Goal: Check status

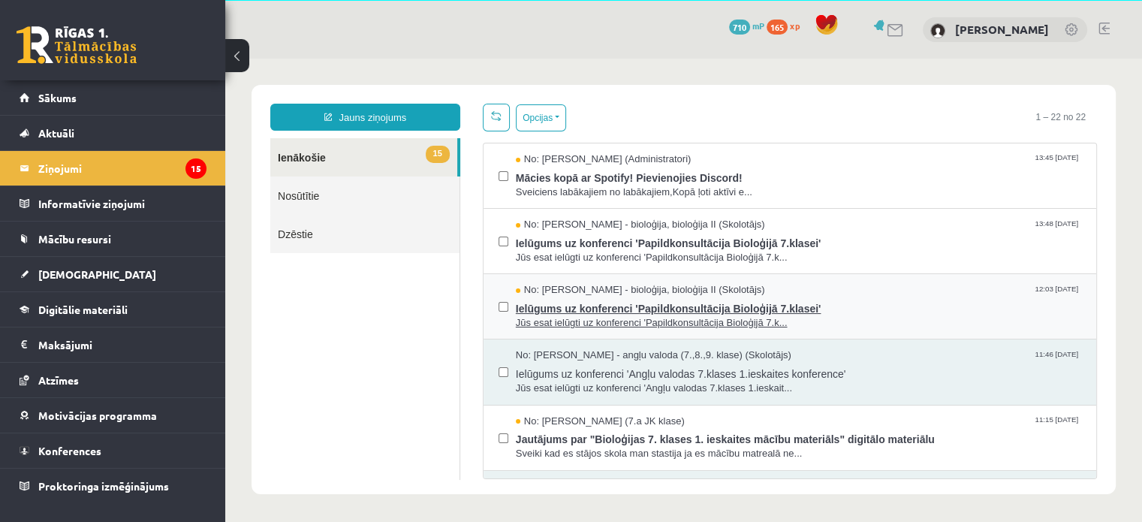
scroll to position [53, 0]
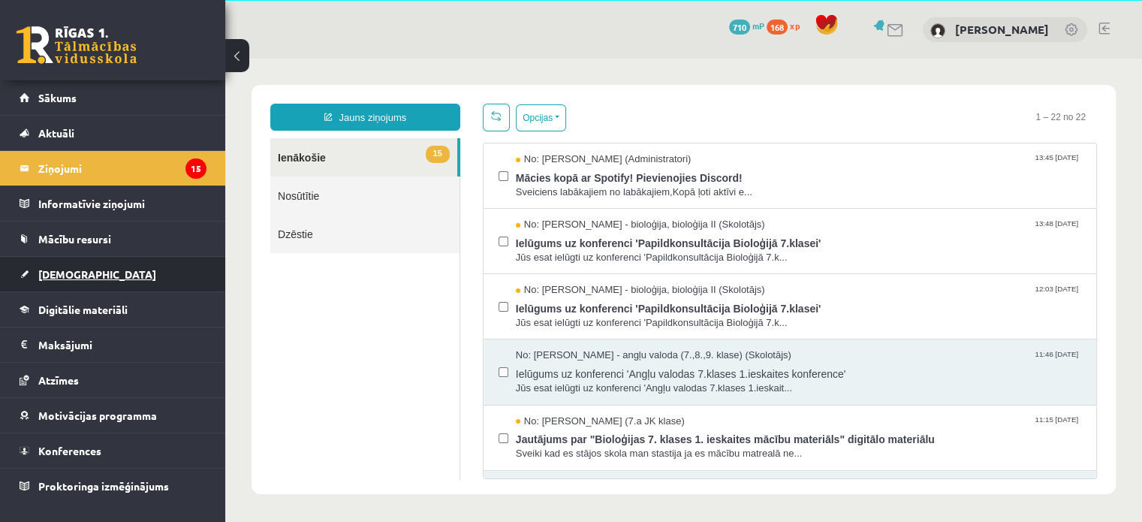
click at [49, 273] on span "[DEMOGRAPHIC_DATA]" at bounding box center [97, 274] width 118 height 14
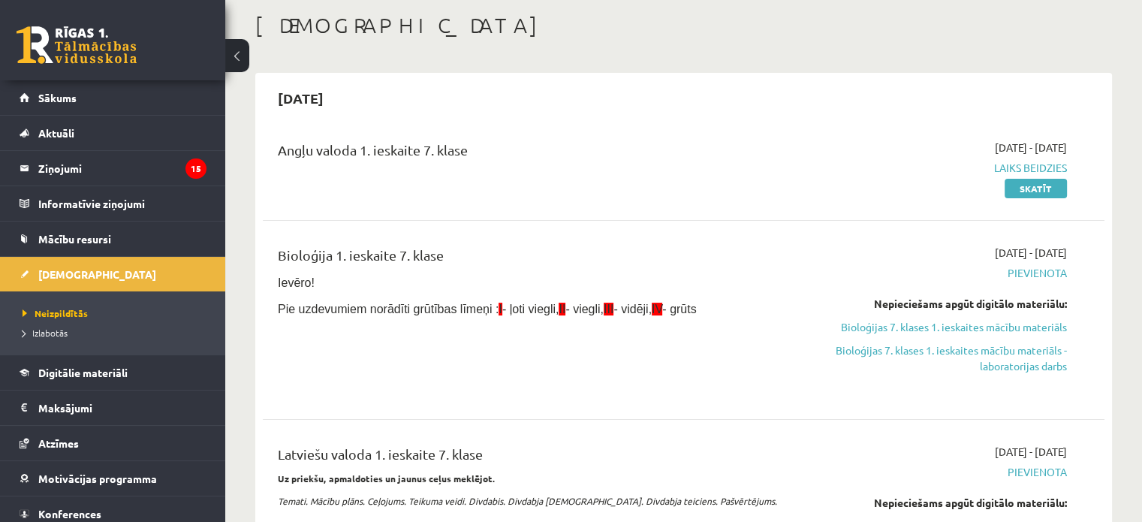
scroll to position [53, 0]
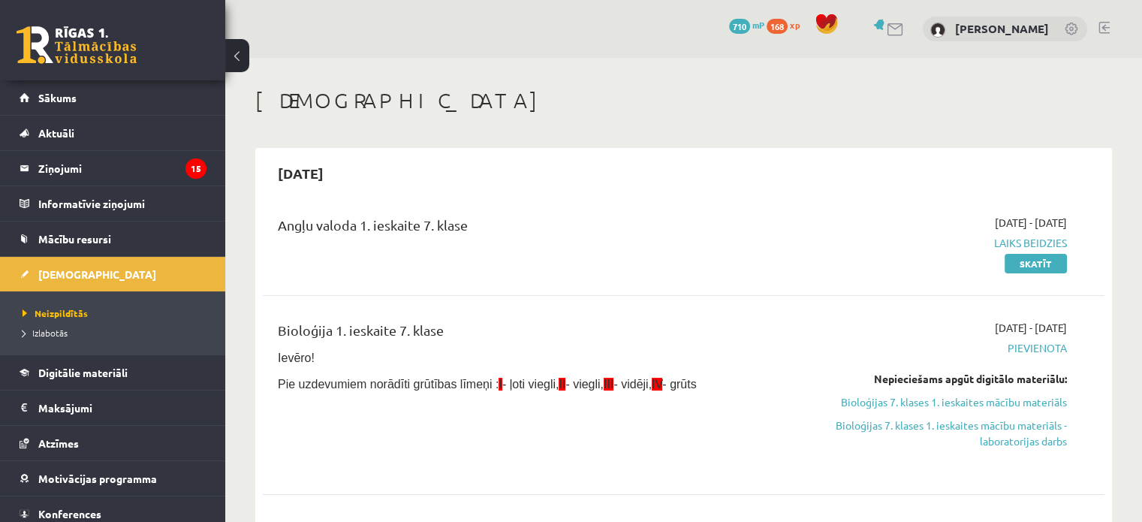
scroll to position [578, 0]
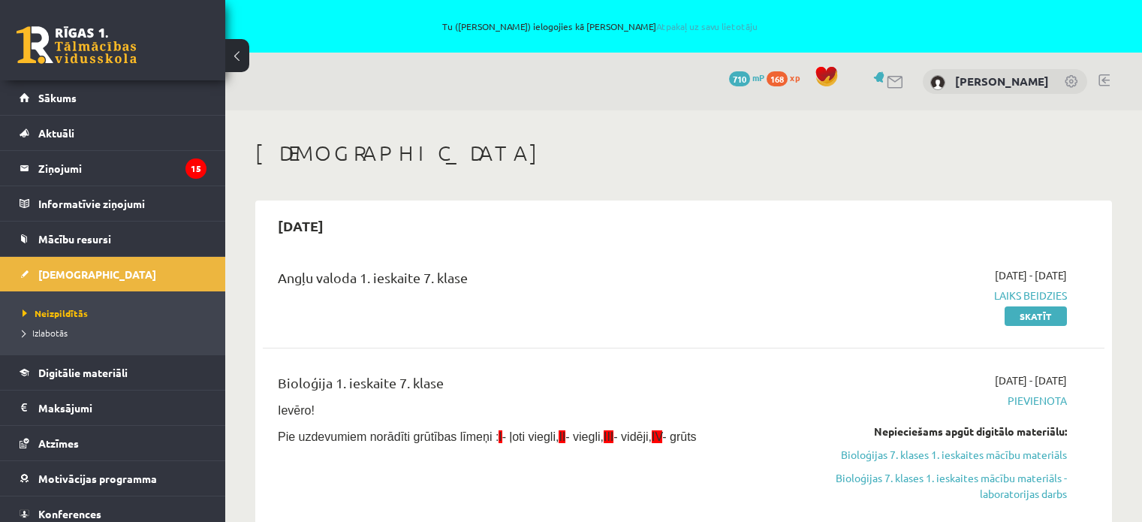
scroll to position [576, 0]
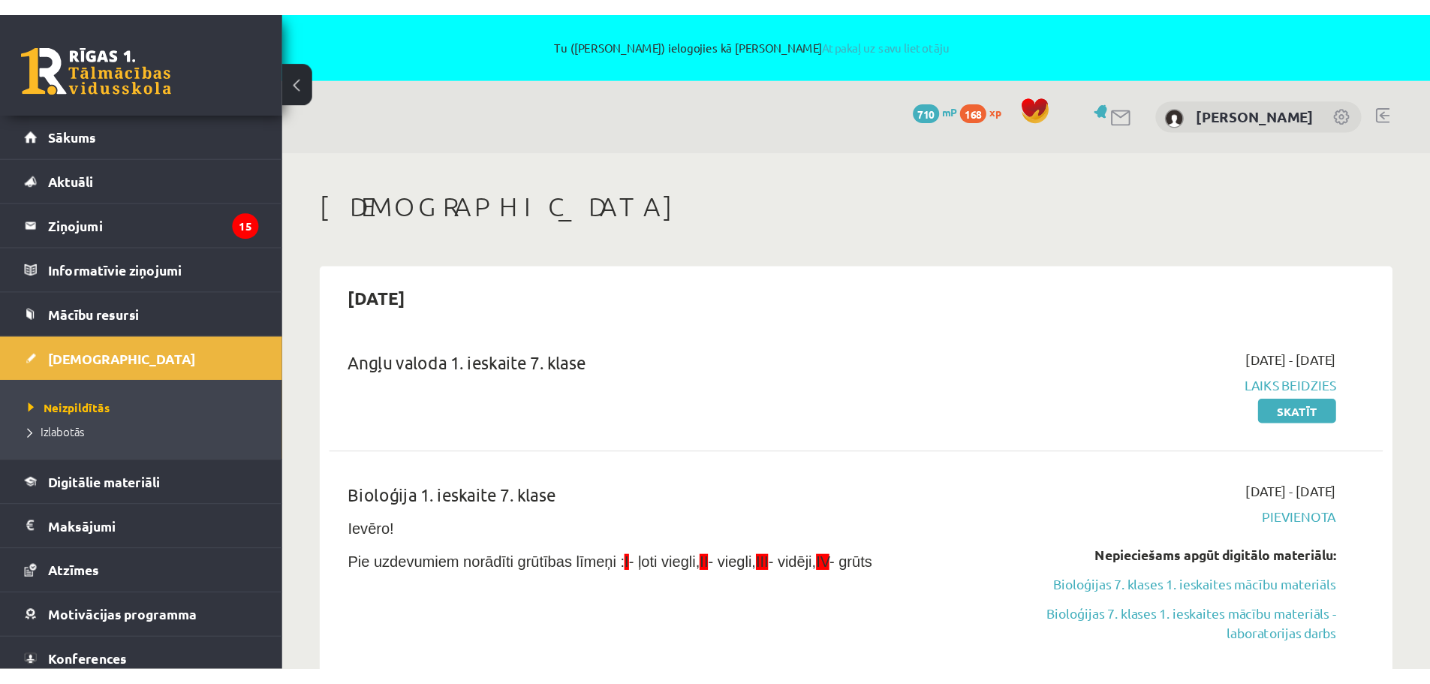
scroll to position [574, 0]
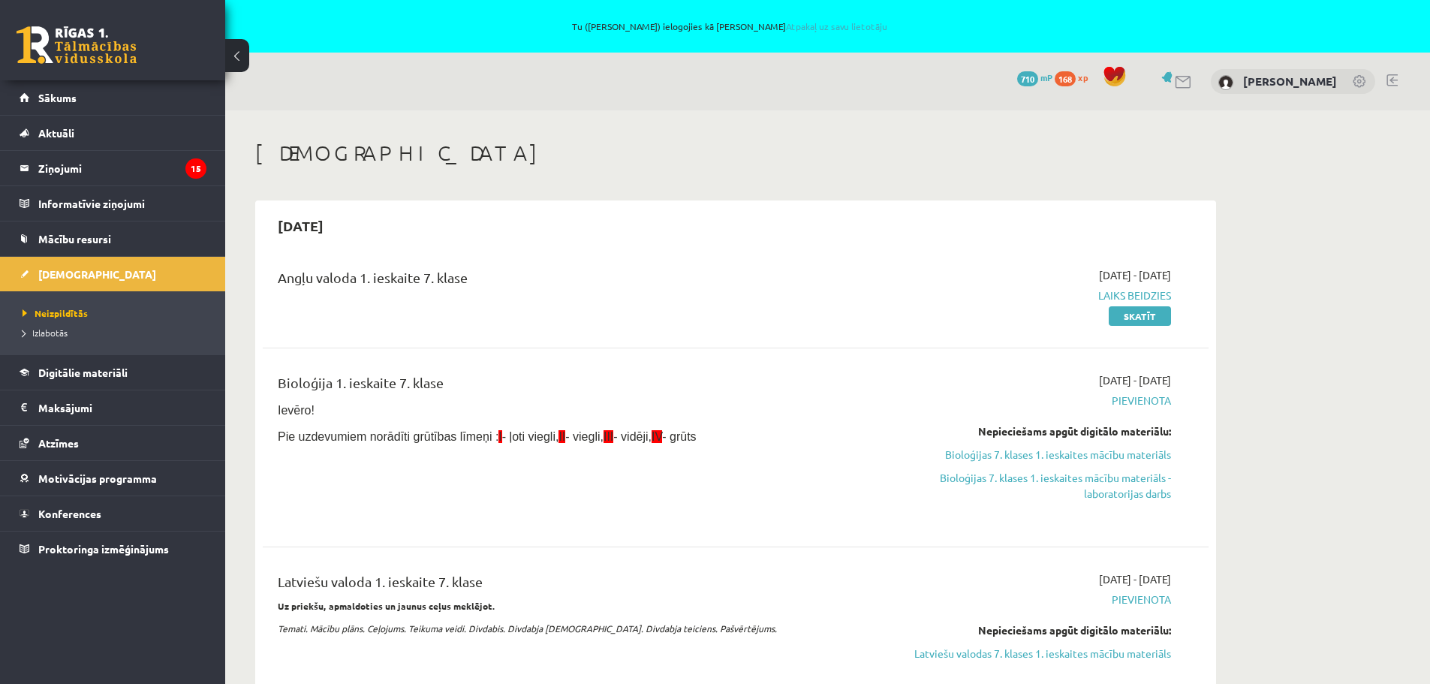
scroll to position [571, 0]
